Goal: Task Accomplishment & Management: Use online tool/utility

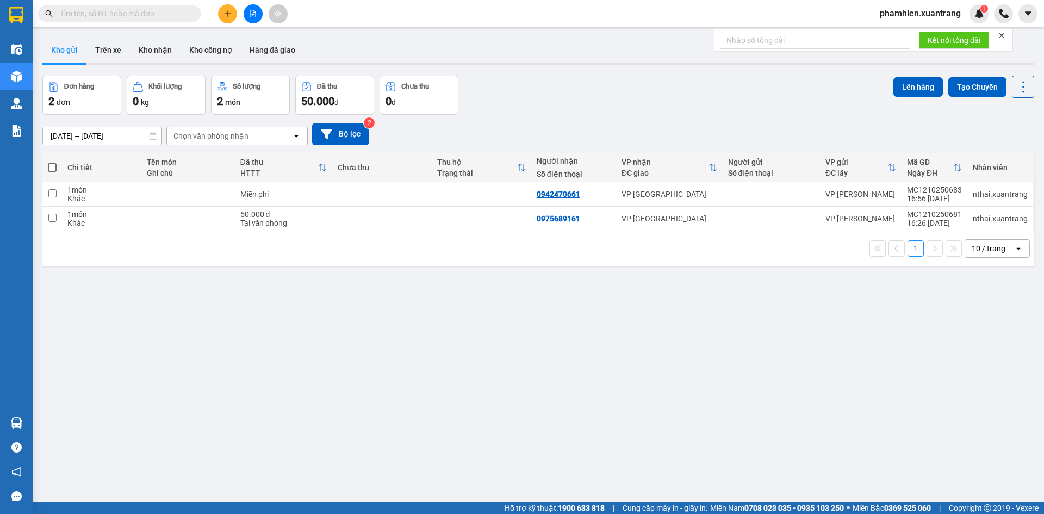
click at [254, 16] on icon "file-add" at bounding box center [253, 14] width 8 height 8
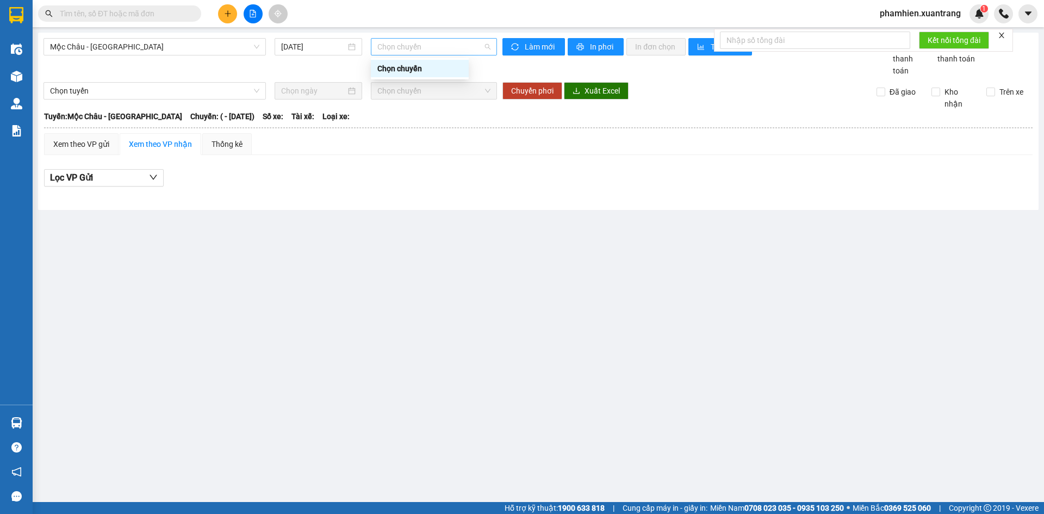
click at [407, 51] on span "Chọn chuyến" at bounding box center [433, 47] width 113 height 16
drag, startPoint x: 180, startPoint y: 42, endPoint x: 170, endPoint y: 52, distance: 14.2
click at [178, 44] on span "Mộc Châu - [GEOGRAPHIC_DATA]" at bounding box center [154, 47] width 209 height 16
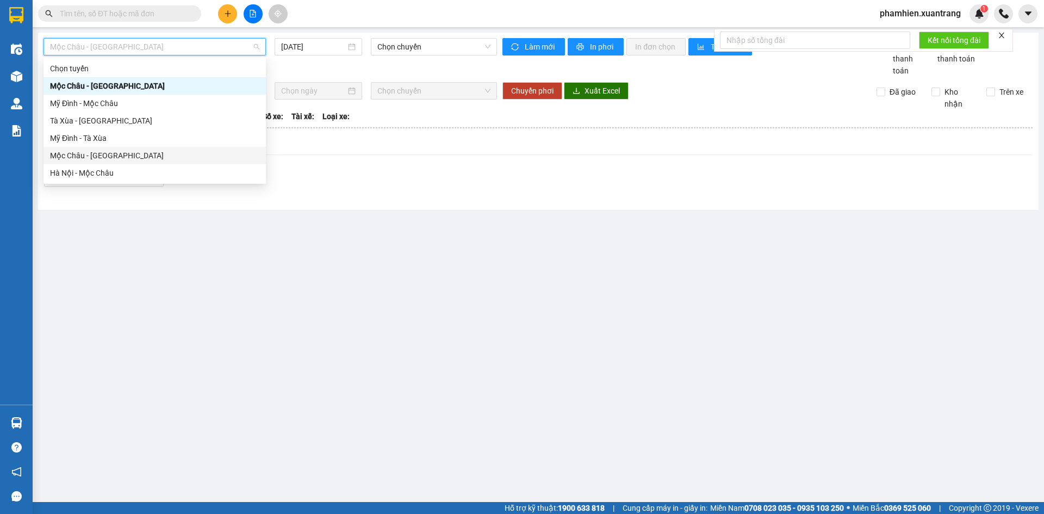
click at [82, 152] on div "Mộc Châu - [GEOGRAPHIC_DATA]" at bounding box center [154, 155] width 209 height 12
type input "[DATE]"
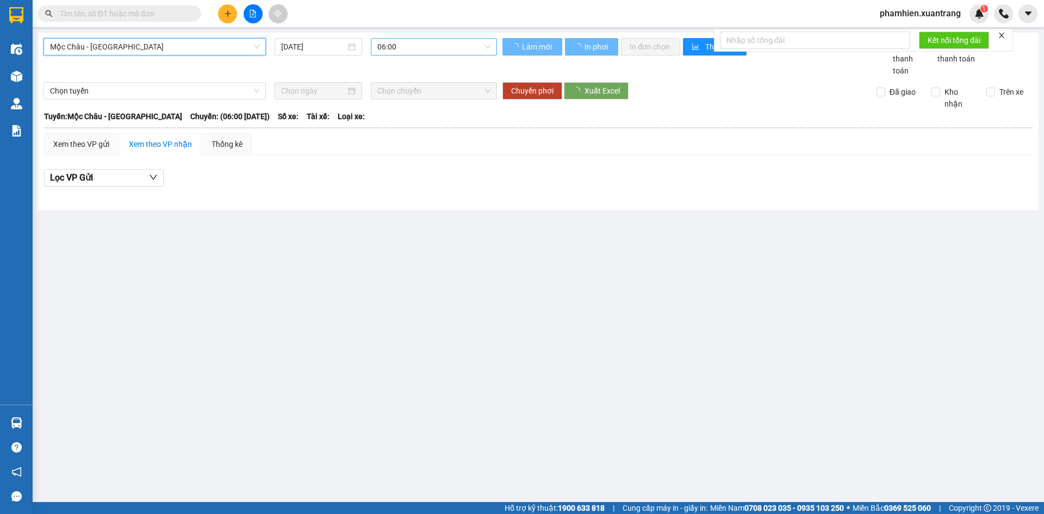
click at [419, 47] on span "06:00" at bounding box center [433, 47] width 113 height 16
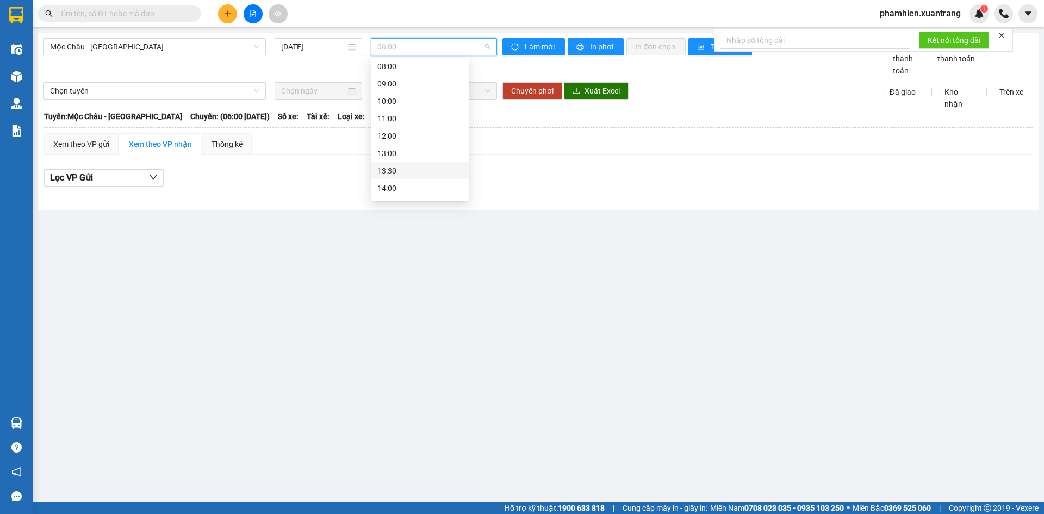
scroll to position [109, 0]
click at [402, 146] on div "15:00" at bounding box center [419, 151] width 85 height 12
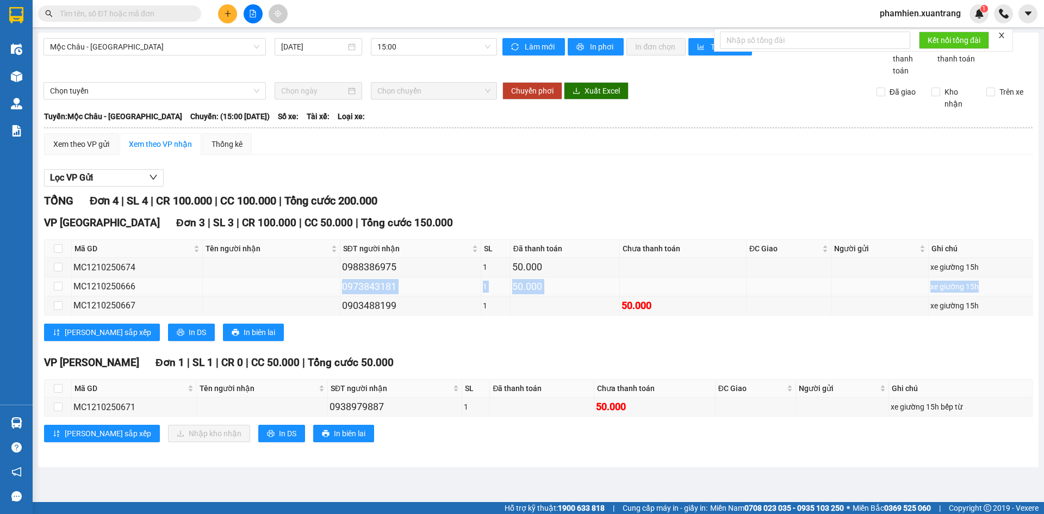
drag, startPoint x: 979, startPoint y: 288, endPoint x: 295, endPoint y: 292, distance: 683.9
click at [295, 292] on tr "MC1210250666 0973843181 1 50.000 xe giường 15h" at bounding box center [539, 286] width 988 height 19
